Goal: Use online tool/utility: Use online tool/utility

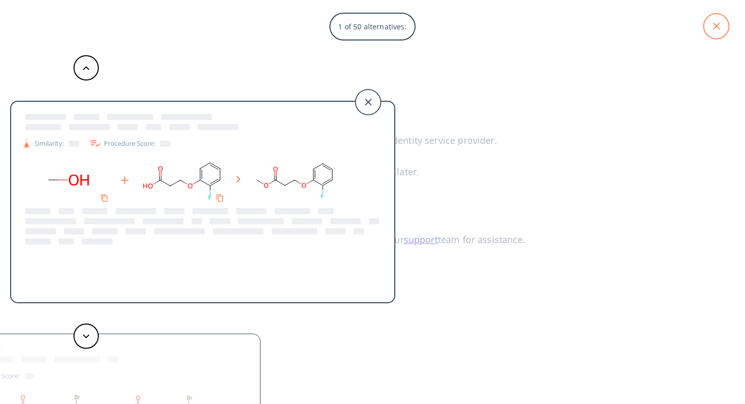
click at [709, 32] on icon at bounding box center [715, 26] width 25 height 25
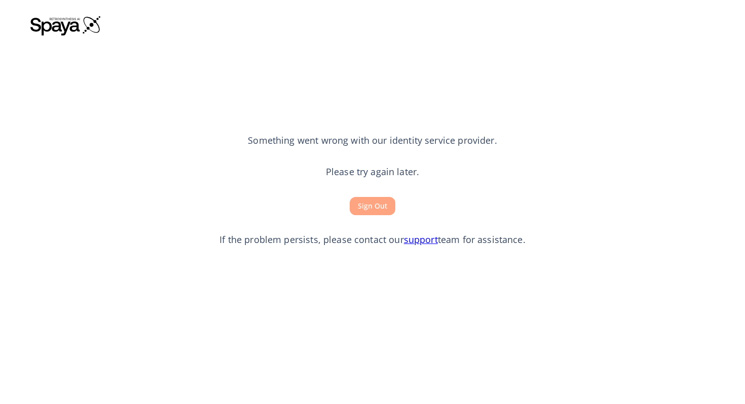
click at [369, 207] on button "Sign Out" at bounding box center [373, 206] width 46 height 19
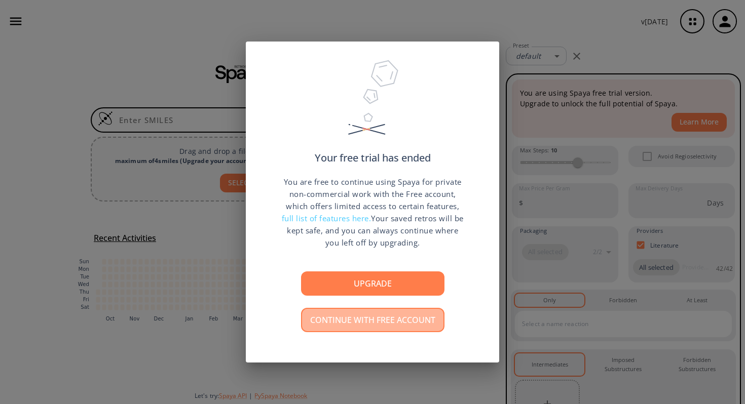
click at [338, 320] on button "Continue with free account" at bounding box center [372, 320] width 143 height 24
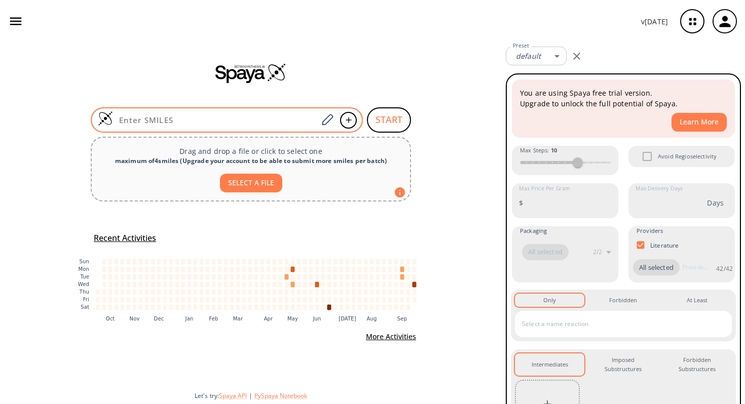
click at [165, 119] on input at bounding box center [215, 120] width 205 height 10
paste input "CC(C=NC(C)=N1)=C1NC[C@H](N(S(C(C=C2)=CC(F)=C2OC)(=O)=O)CNC(OCC(C=C3)=CC=C3N)=O)…"
type input "CC(C=NC(C)=N1)=C1NC[C@H](N(S(C(C=C2)=CC(F)=C2OC)(=O)=O)CNC(OCC(C=C3)=CC=C3N)=O)…"
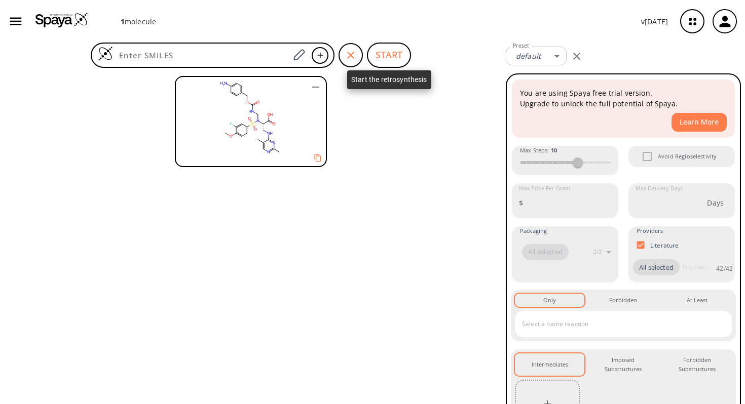
click at [386, 61] on button "START" at bounding box center [389, 55] width 44 height 25
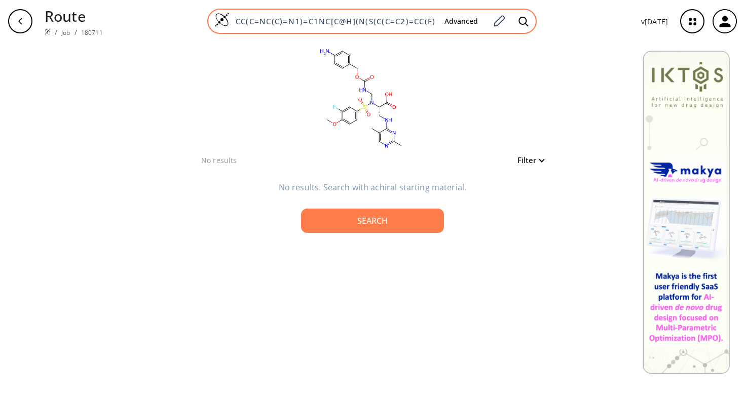
click at [255, 21] on input "CC(C=NC(C)=N1)=C1NC[C@H](N(S(C(C=C2)=CC(F)=C2OC)(=O)=O)CNC(OCC(C=C3)=CC=C3N)=O)…" at bounding box center [333, 21] width 207 height 10
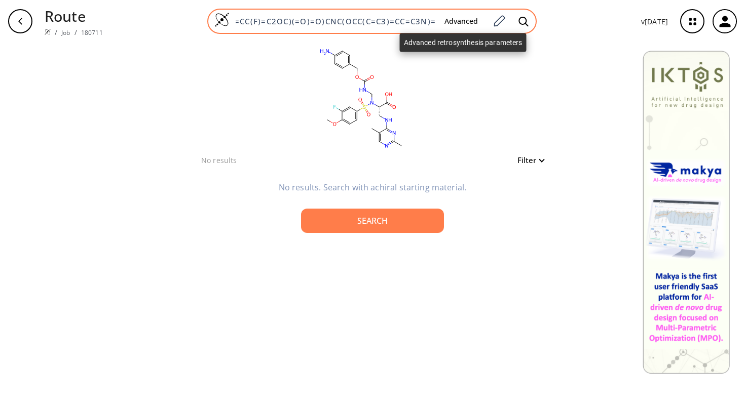
scroll to position [0, 210]
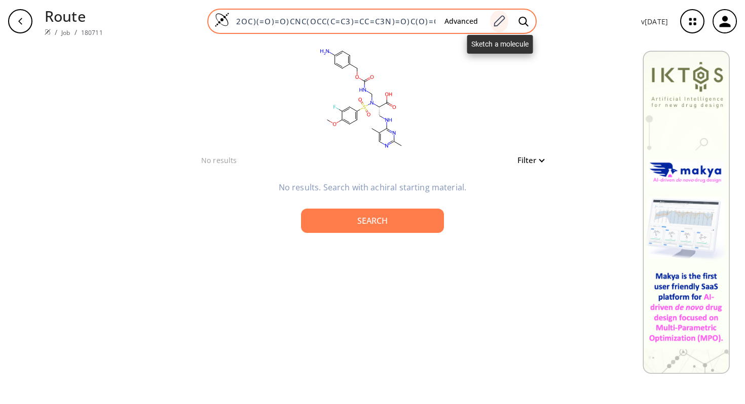
drag, startPoint x: 242, startPoint y: 18, endPoint x: 495, endPoint y: 25, distance: 253.5
click at [495, 25] on div "CC(C=NC(C)=N1)=C1NC[C@H](N(S(C(C=C2)=CC(F)=C2OC)(=O)=O)CNC(OCC(C=C3)=CC=C3N)=O)…" at bounding box center [371, 21] width 329 height 25
type input "C"
paste input "O=C(O)CN(S(C(C=C1)=CC=C1OC)(=O)=O)CNC(OCC(C=C2)=CC=C2N)=O"
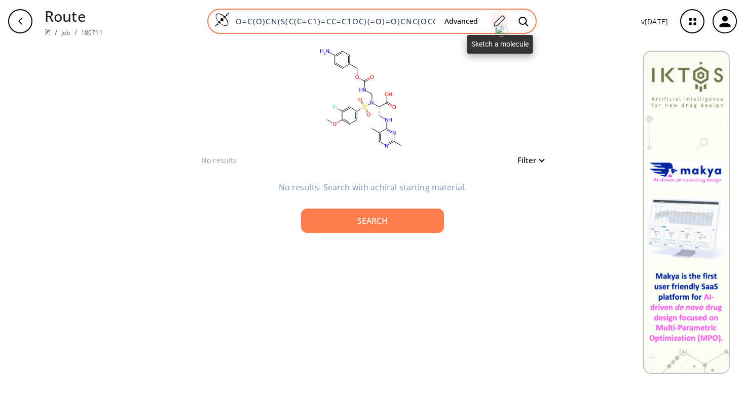
scroll to position [0, 79]
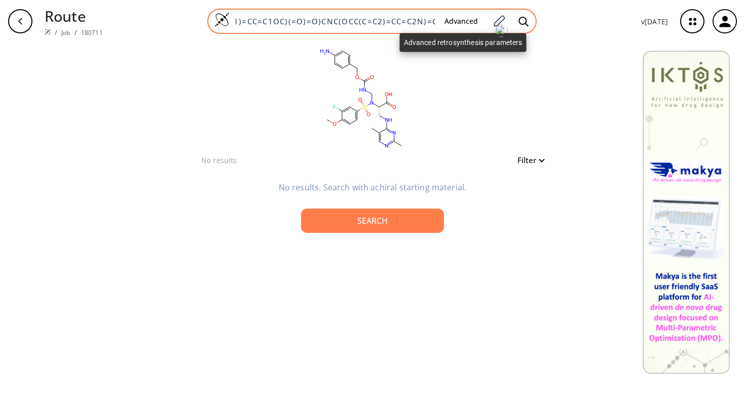
type input "O=C(O)CN(S(C(C=C1)=CC=C1OC)(=O)=O)CNC(OCC(C=C2)=CC=C2N)=O"
click at [476, 23] on button "Advanced" at bounding box center [461, 21] width 50 height 19
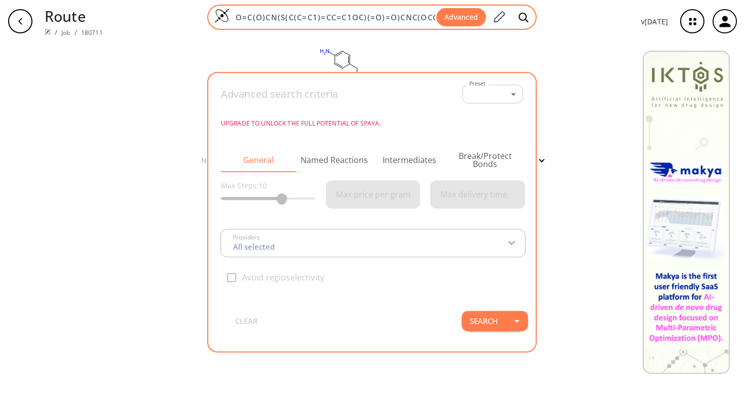
scroll to position [0, 79]
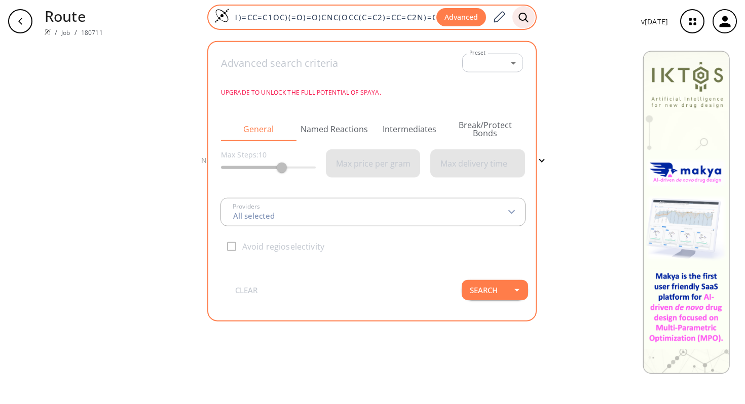
type input "All selected"
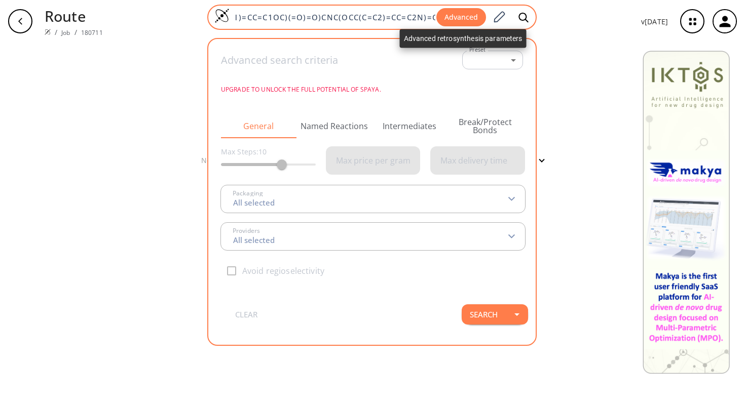
click at [473, 19] on button "Advanced" at bounding box center [461, 17] width 50 height 19
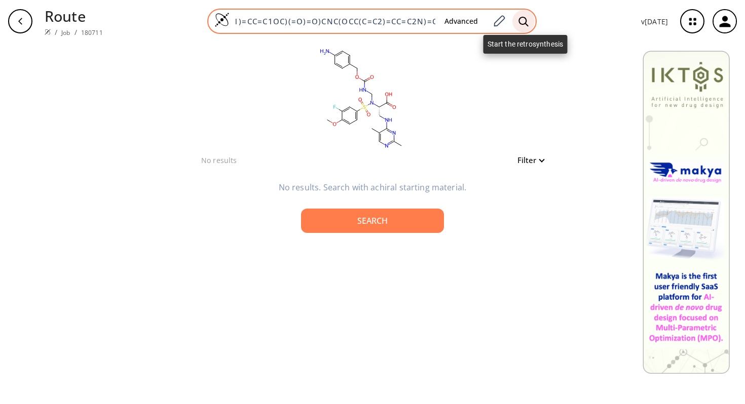
scroll to position [0, 0]
click at [522, 18] on icon at bounding box center [523, 21] width 10 height 11
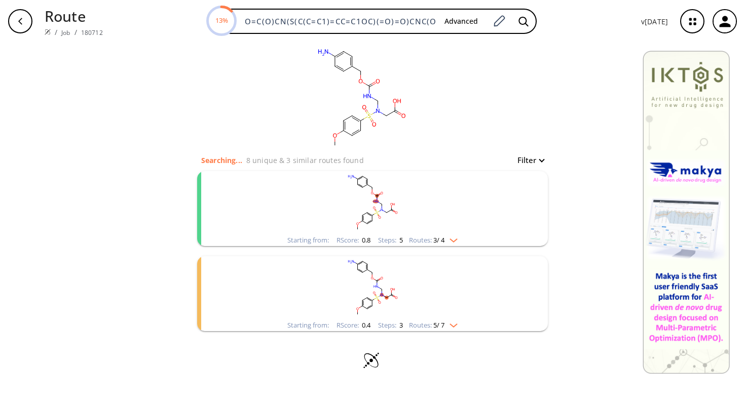
click at [454, 239] on img "clusters" at bounding box center [450, 239] width 13 height 8
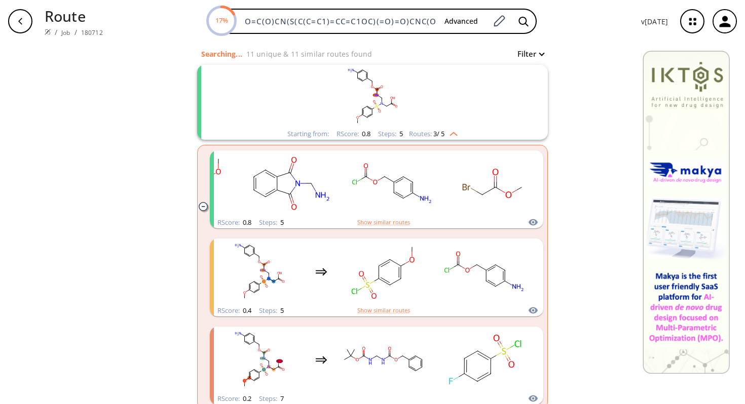
scroll to position [107, 0]
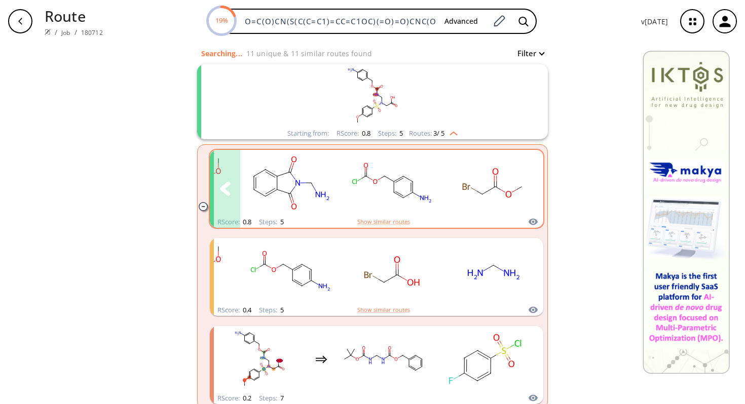
click at [513, 185] on button "clusters" at bounding box center [528, 189] width 30 height 78
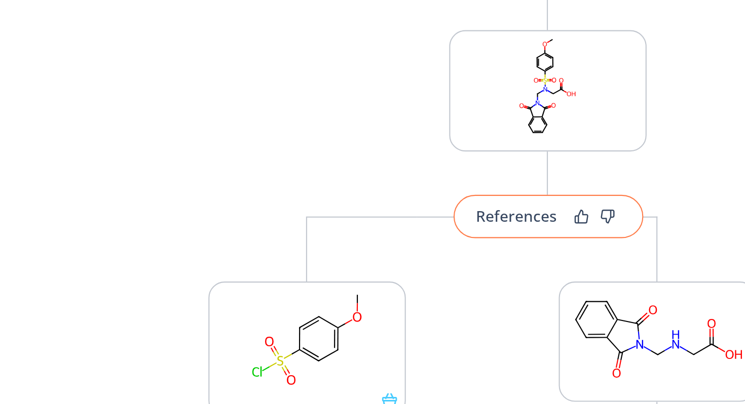
scroll to position [157, 0]
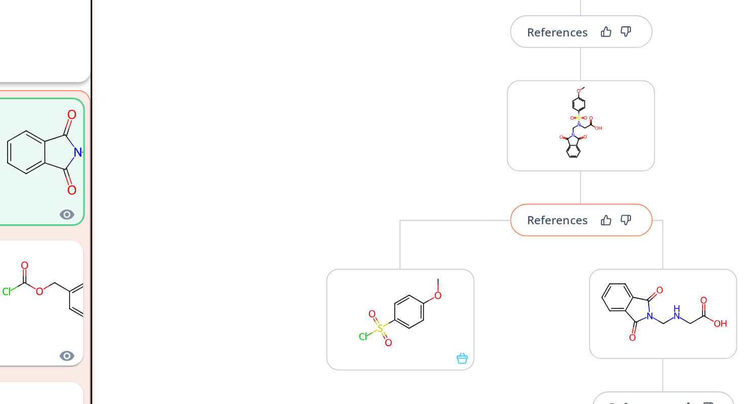
click at [569, 248] on button "References" at bounding box center [580, 242] width 89 height 20
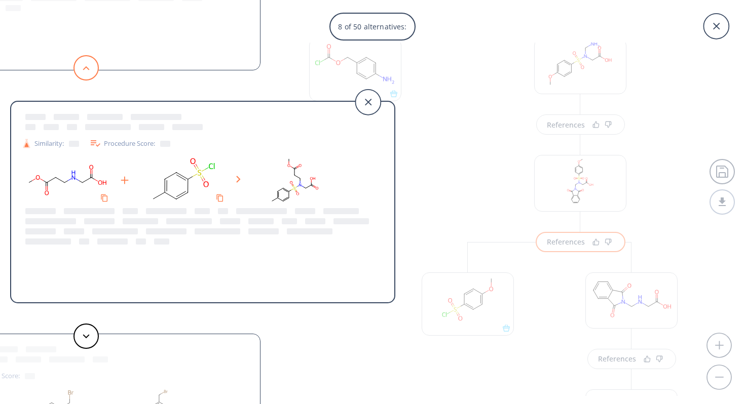
click at [79, 69] on button at bounding box center [85, 67] width 25 height 25
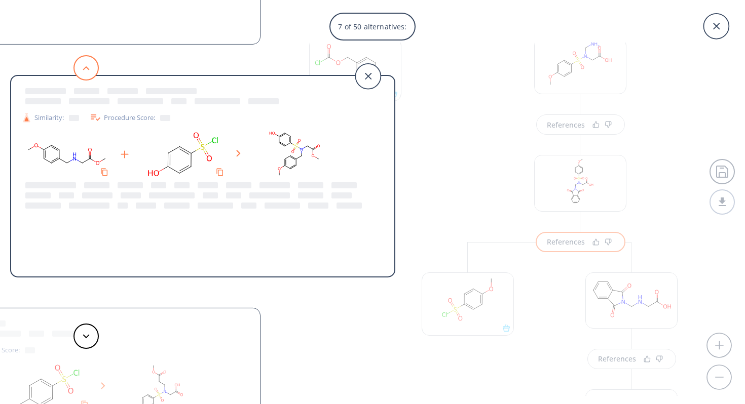
click at [79, 69] on button at bounding box center [85, 67] width 25 height 25
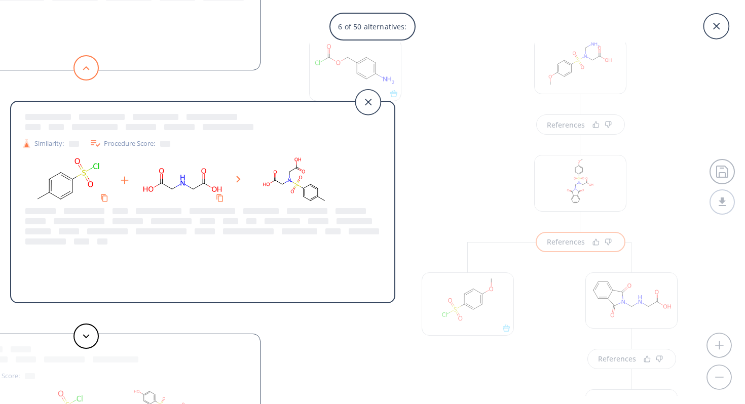
click at [79, 69] on button at bounding box center [85, 67] width 25 height 25
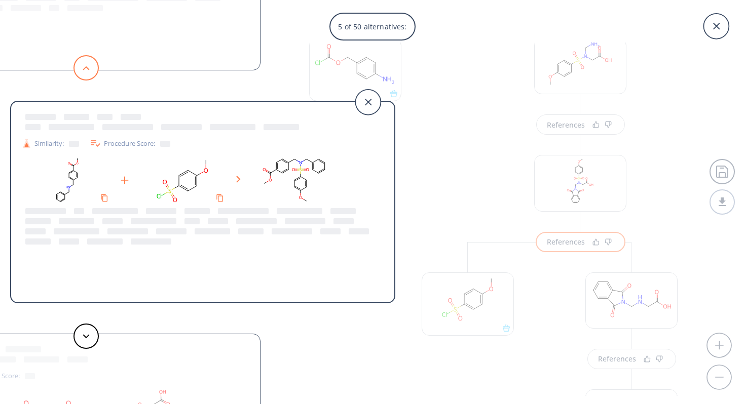
click at [79, 69] on button at bounding box center [85, 67] width 25 height 25
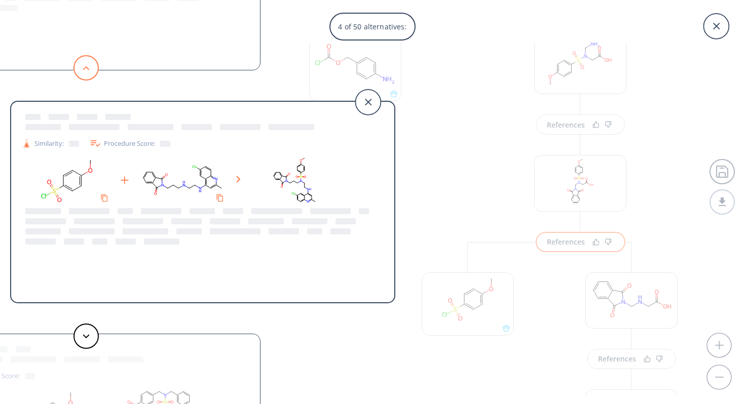
click at [79, 69] on button at bounding box center [85, 67] width 25 height 25
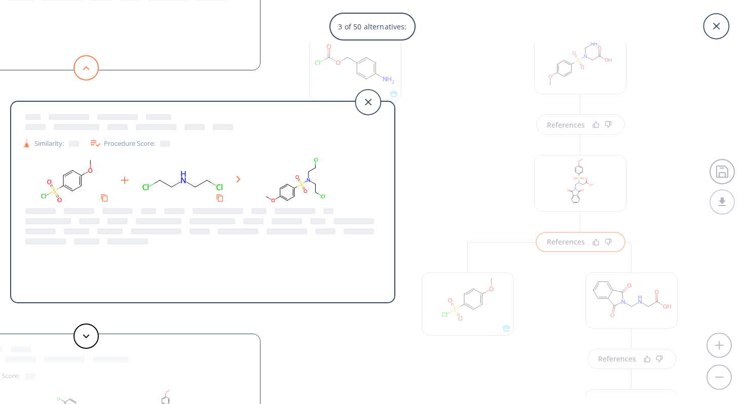
click at [79, 69] on button at bounding box center [85, 67] width 25 height 25
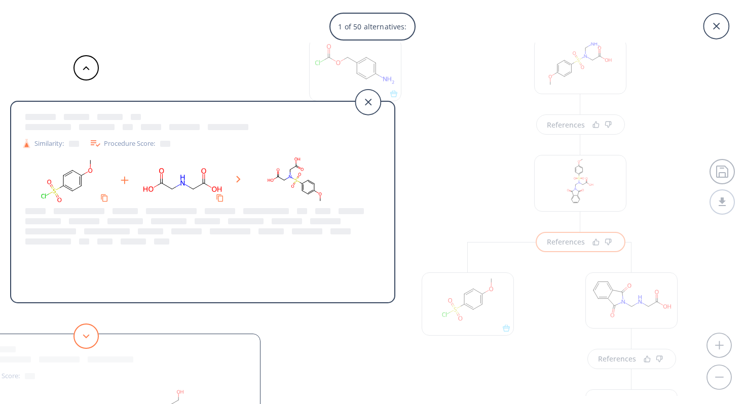
click at [88, 339] on button at bounding box center [85, 336] width 25 height 25
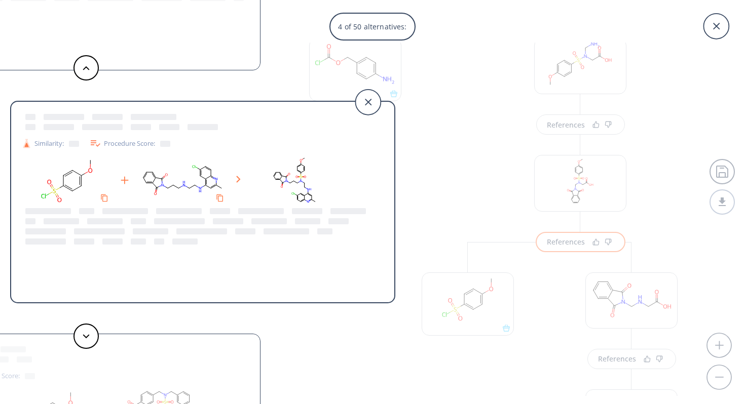
click at [675, 118] on div "4 of 50 alternatives: Similarity: Procedure Score: Similarity: Procedure Score:…" at bounding box center [372, 202] width 745 height 404
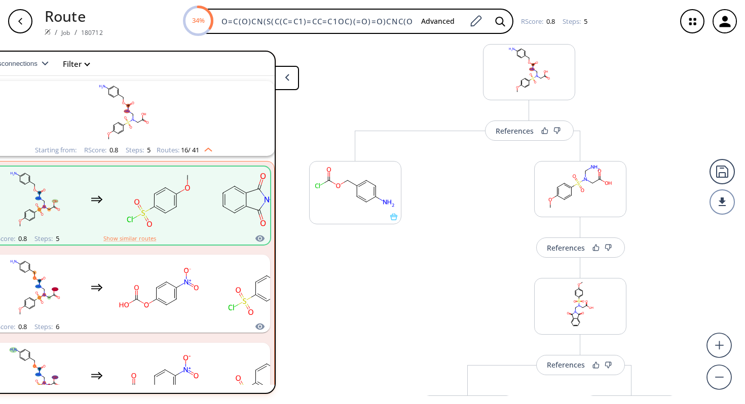
scroll to position [36, 0]
click at [557, 246] on div "References" at bounding box center [566, 246] width 38 height 7
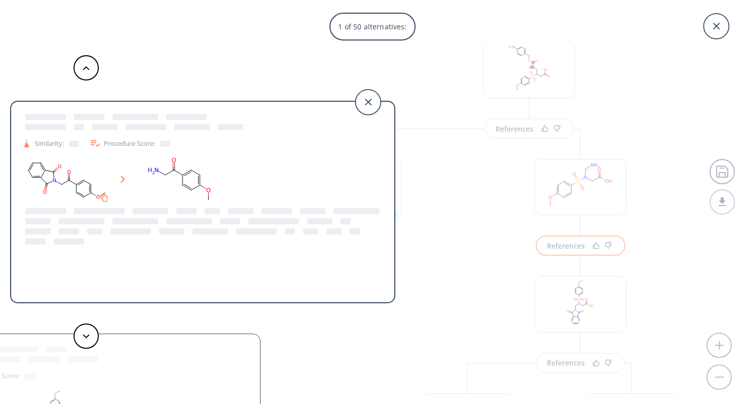
click at [653, 224] on div "1 of 50 alternatives: Similarity: Procedure Score: Similarity: Procedure Score:…" at bounding box center [372, 202] width 745 height 404
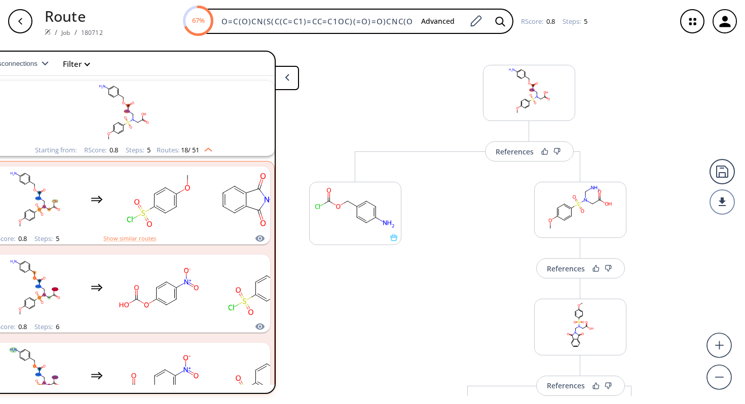
scroll to position [9, 0]
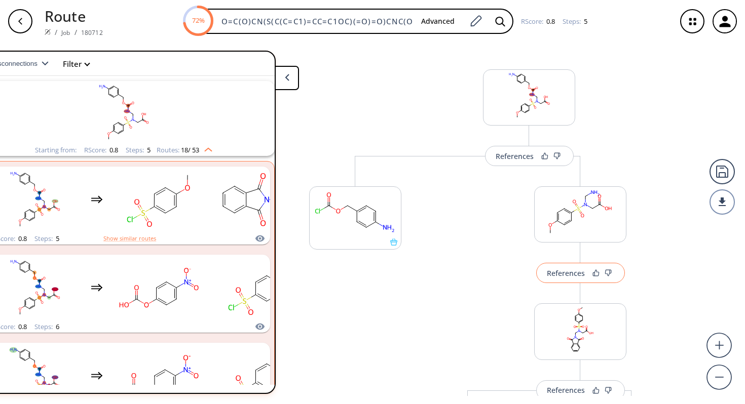
click at [566, 276] on div "References" at bounding box center [566, 273] width 38 height 7
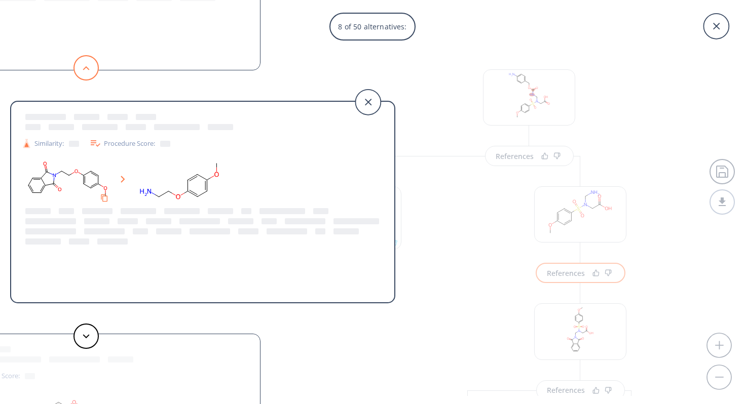
click at [85, 68] on polygon at bounding box center [86, 68] width 7 height 4
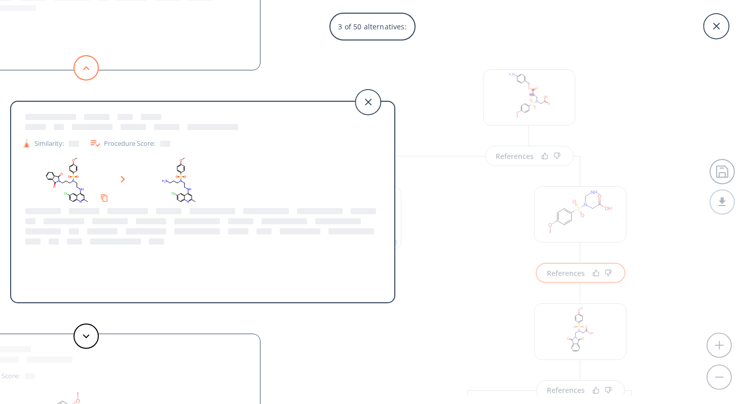
click at [85, 68] on polygon at bounding box center [86, 68] width 7 height 4
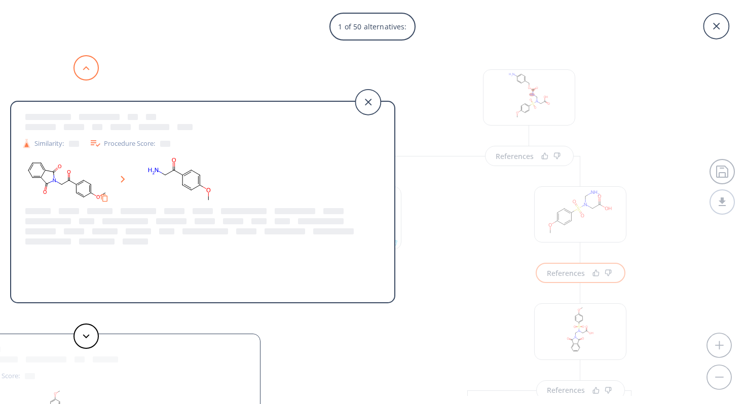
click at [85, 68] on polygon at bounding box center [86, 68] width 7 height 4
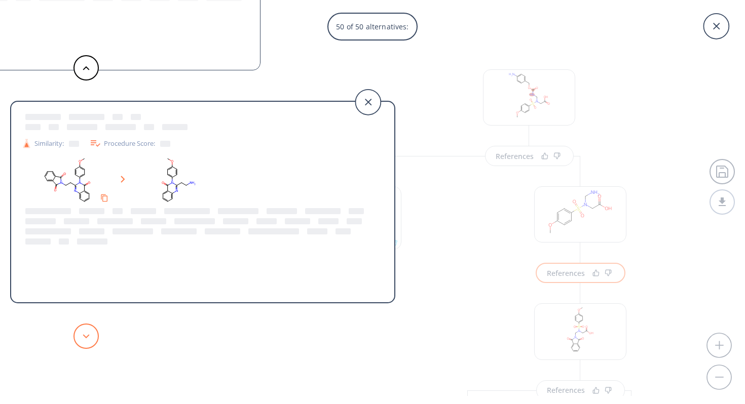
click at [91, 340] on button at bounding box center [85, 336] width 25 height 25
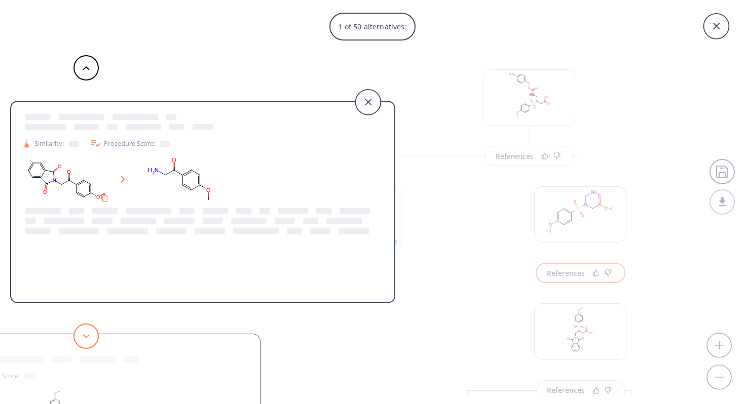
click at [92, 335] on button at bounding box center [85, 336] width 25 height 25
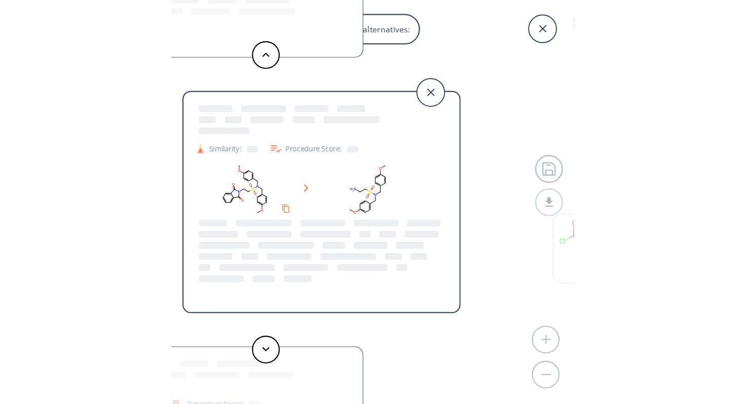
scroll to position [23, 0]
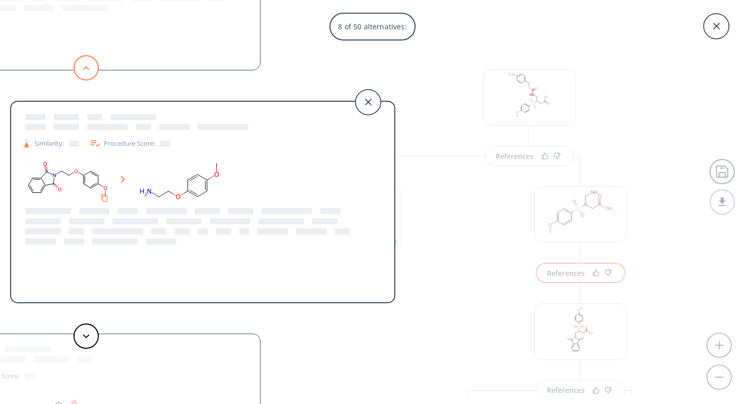
click at [83, 66] on icon at bounding box center [86, 68] width 7 height 5
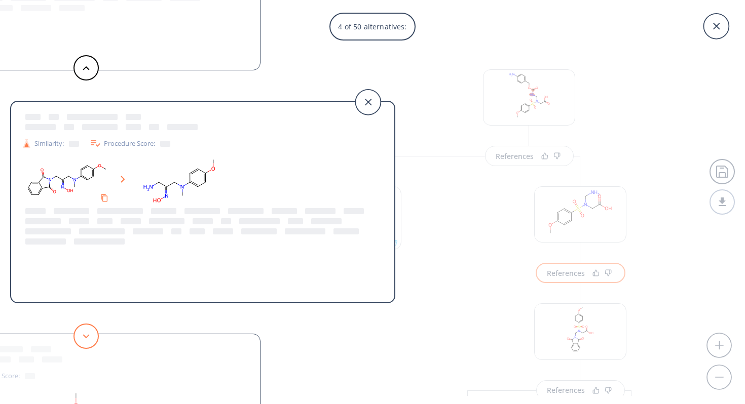
click at [93, 337] on button at bounding box center [85, 336] width 25 height 25
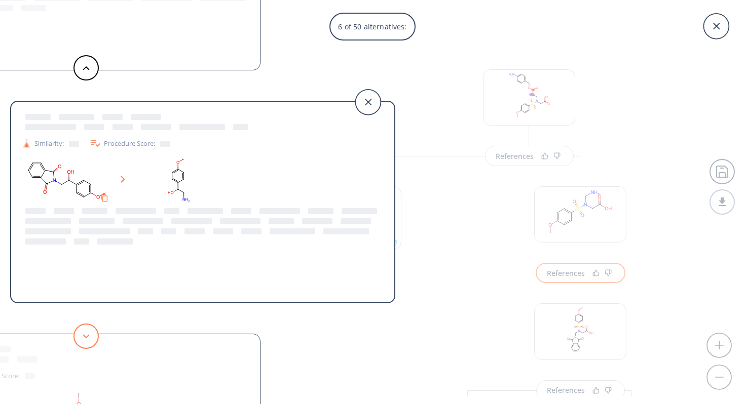
click at [93, 337] on button at bounding box center [85, 336] width 25 height 25
click at [89, 336] on icon at bounding box center [86, 336] width 7 height 5
click at [89, 337] on icon at bounding box center [86, 336] width 7 height 5
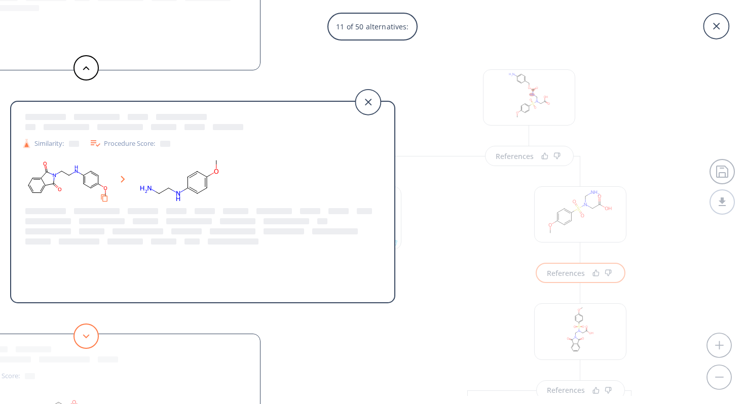
click at [89, 337] on icon at bounding box center [86, 336] width 7 height 5
click at [89, 338] on icon at bounding box center [86, 336] width 7 height 5
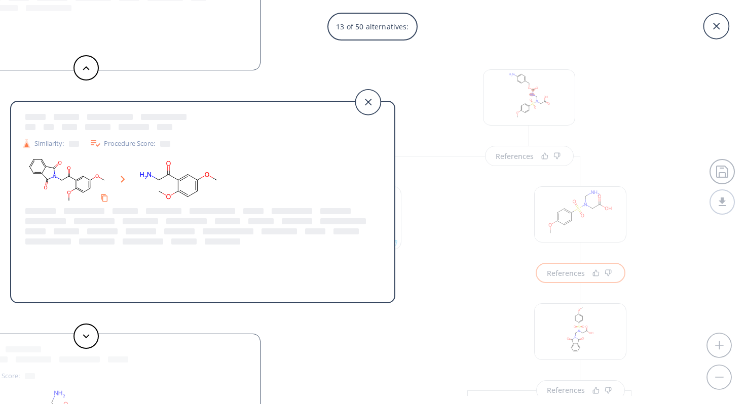
click at [366, 93] on div "13 of 50 alternatives: Similarity: Procedure Score: Similarity: Procedure Score…" at bounding box center [372, 202] width 745 height 404
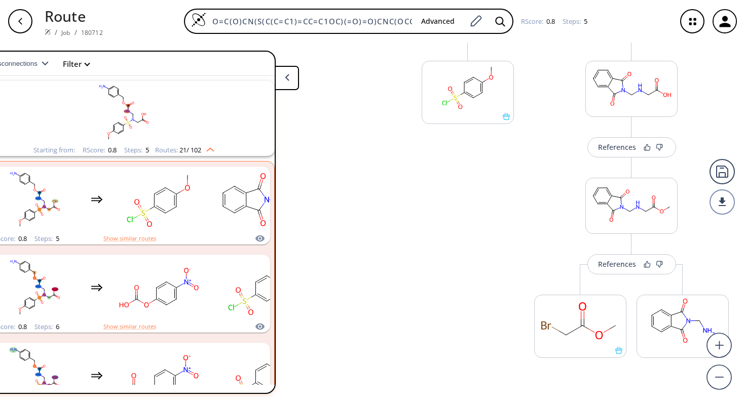
scroll to position [371, 0]
